Goal: Navigation & Orientation: Find specific page/section

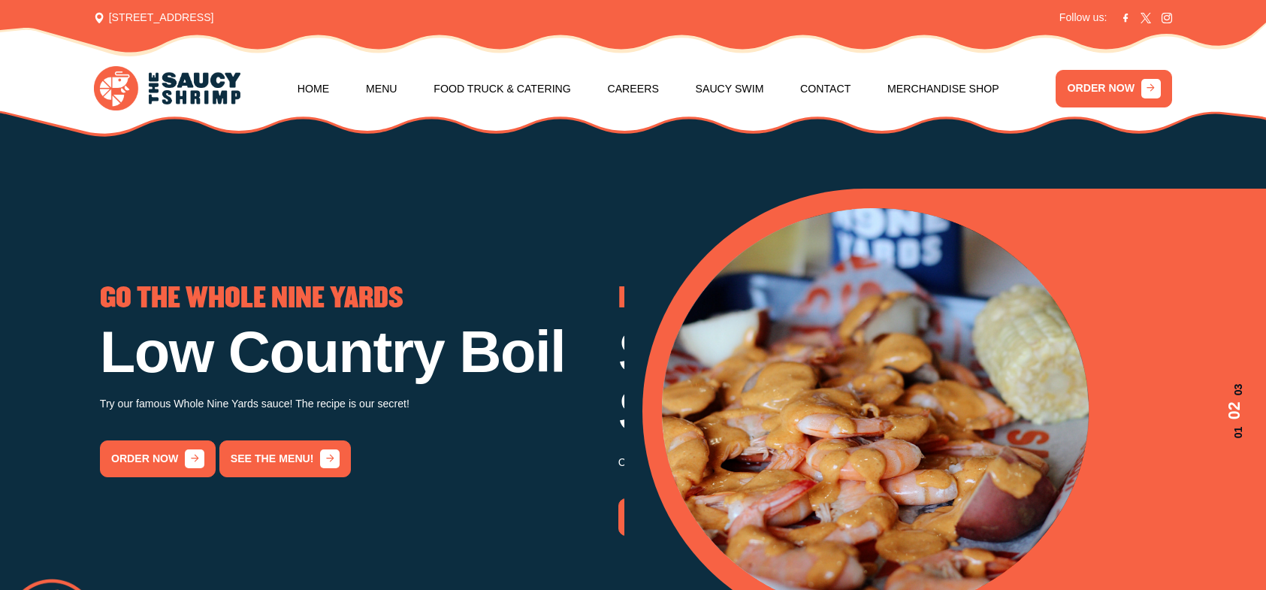
click at [273, 165] on section "LET'S GET SAUCY Welcome To The Shrimp Satisfy your seafoods cravings with our f…" at bounding box center [633, 375] width 1266 height 638
click at [245, 162] on section "LET'S GET SAUCY Welcome To The Shrimp Satisfy your seafoods cravings with our f…" at bounding box center [633, 375] width 1266 height 638
click at [228, 166] on section "LET'S GET SAUCY Welcome To The Shrimp Satisfy your seafoods cravings with our f…" at bounding box center [633, 375] width 1266 height 638
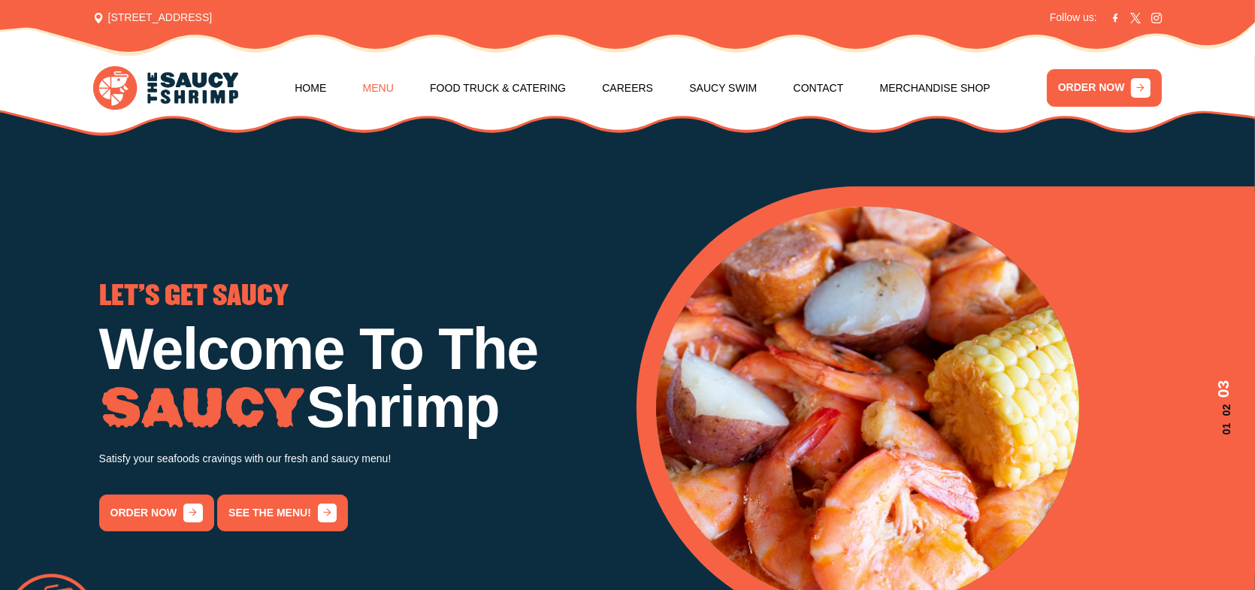
click at [379, 88] on link "Menu" at bounding box center [378, 87] width 31 height 57
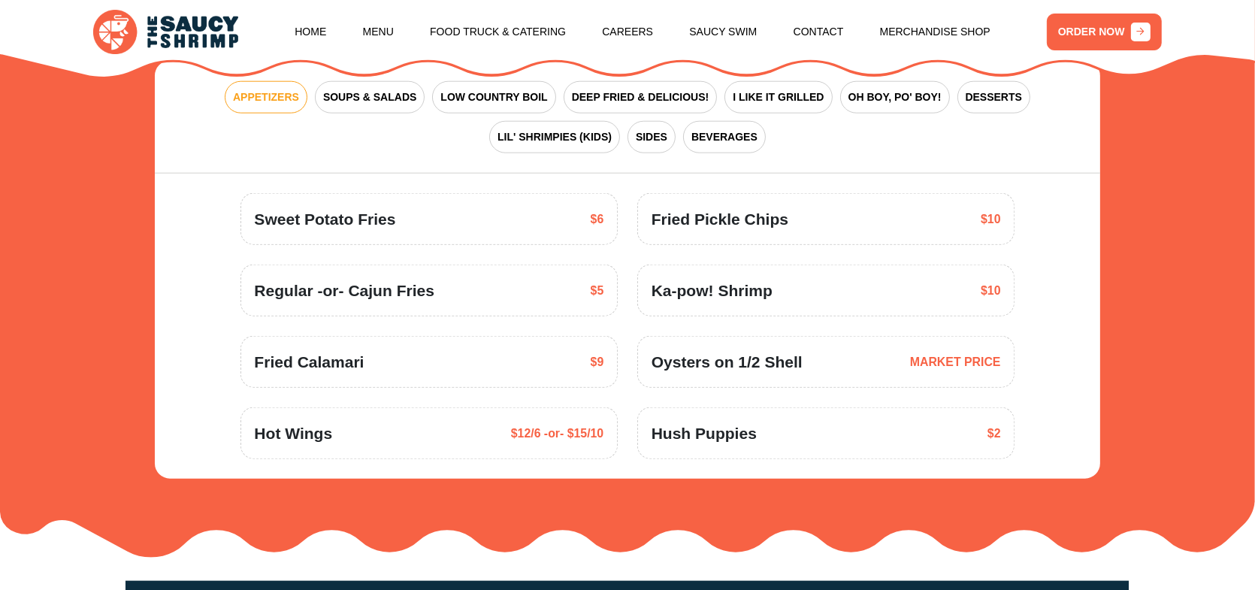
scroll to position [2114, 0]
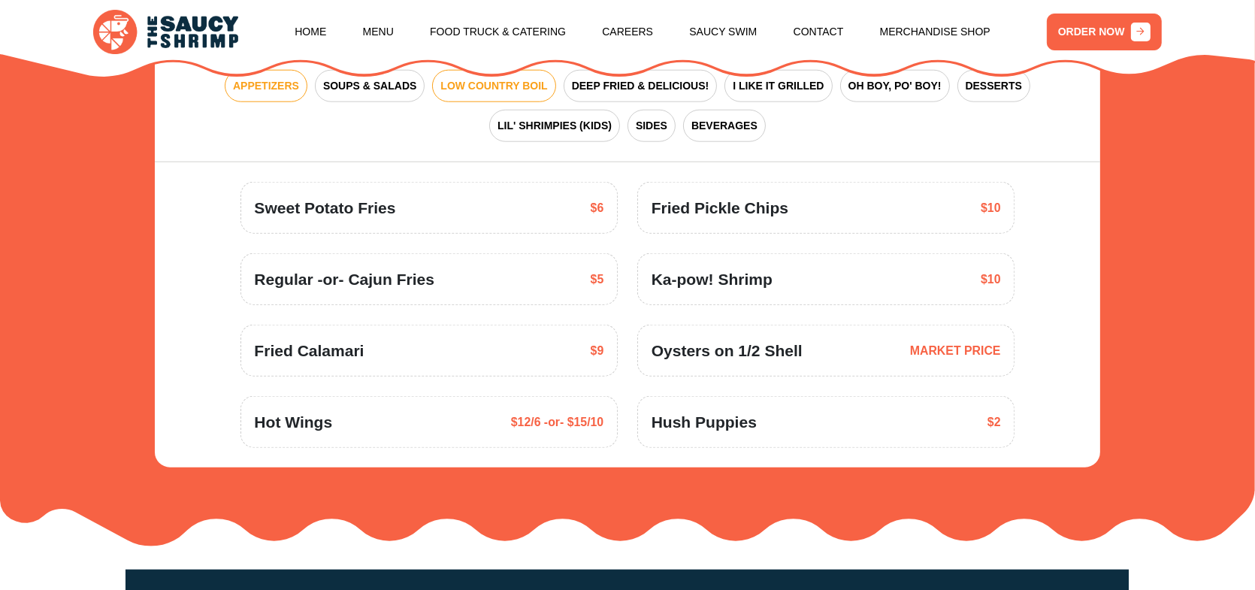
click at [459, 92] on span "LOW COUNTRY BOIL" at bounding box center [493, 86] width 107 height 16
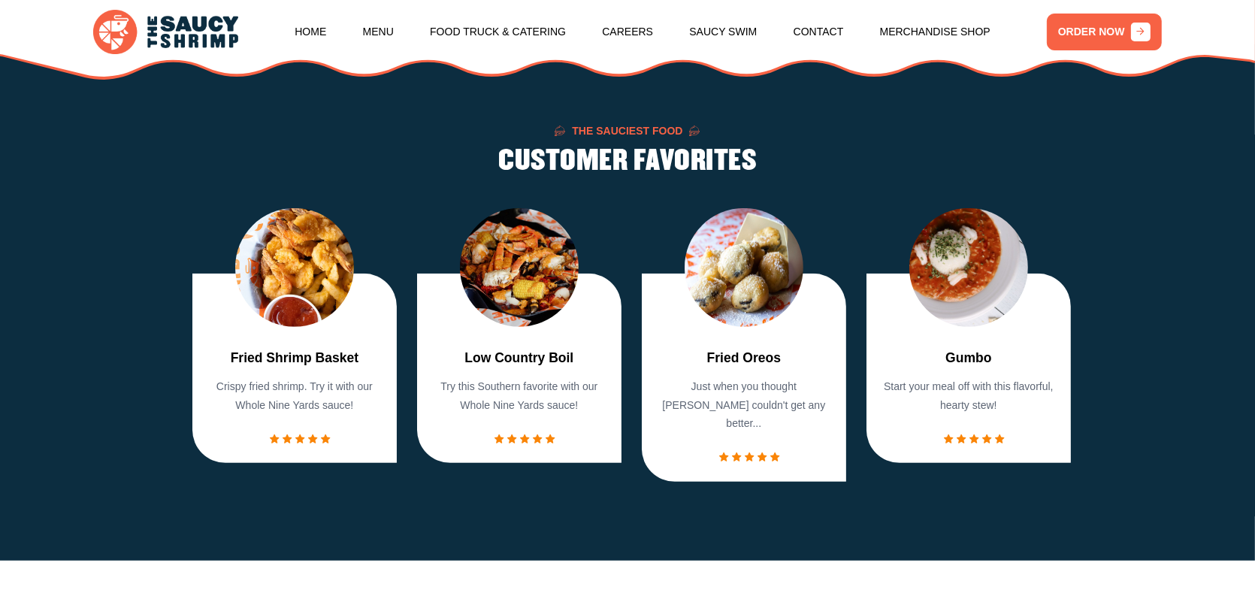
scroll to position [1212, 0]
